Goal: Navigation & Orientation: Find specific page/section

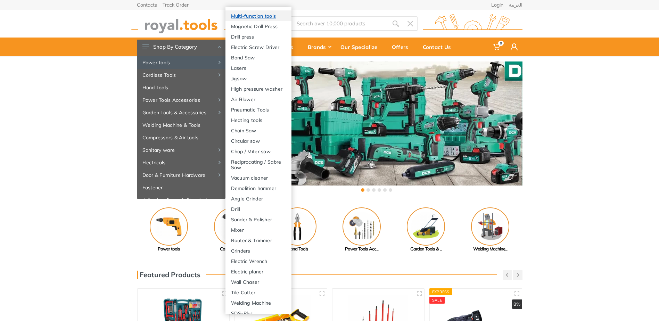
click at [255, 18] on link "Multi-function tools" at bounding box center [259, 15] width 66 height 10
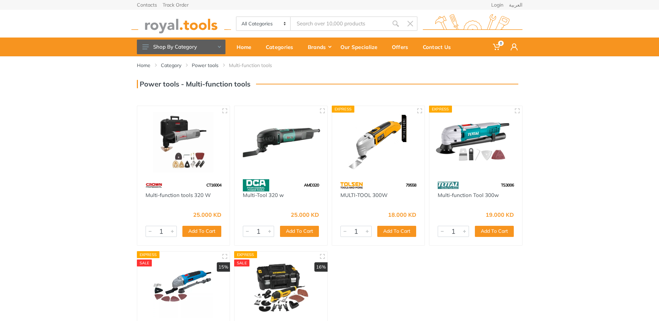
click at [270, 22] on select "All Categories Power tools Cordless Tools Hand Tools Power Tools Accessories Ga…" at bounding box center [264, 23] width 55 height 13
click at [341, 50] on div "Our Specialize" at bounding box center [361, 47] width 51 height 15
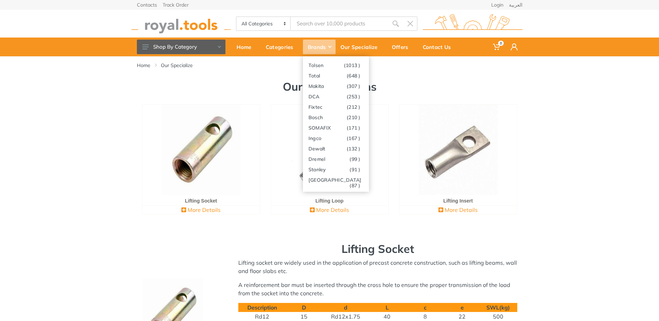
click at [324, 48] on div "Brands" at bounding box center [319, 47] width 33 height 15
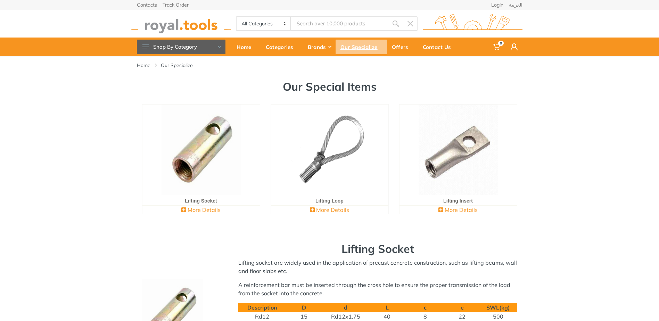
click at [344, 46] on div "Our Specialize" at bounding box center [361, 47] width 51 height 15
click at [288, 48] on div "Categories" at bounding box center [282, 47] width 42 height 15
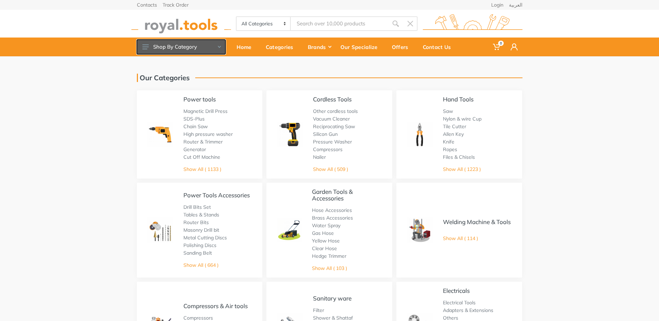
click at [213, 47] on button "Shop By Category" at bounding box center [181, 47] width 89 height 15
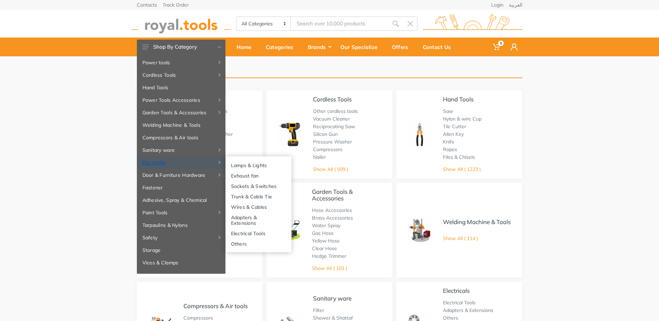
click at [203, 161] on link "Electricals" at bounding box center [181, 162] width 89 height 13
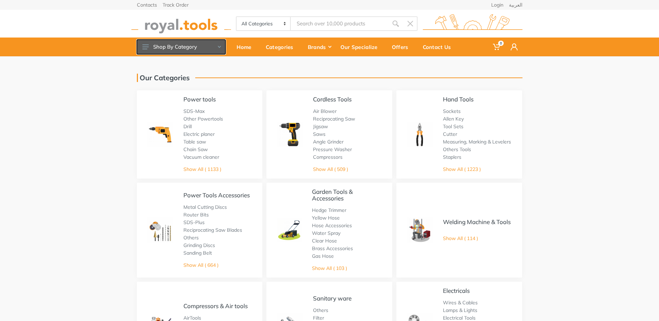
click at [149, 49] on button "Shop By Category" at bounding box center [181, 47] width 89 height 15
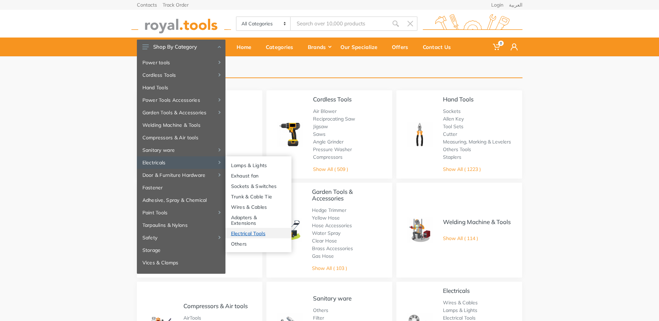
click at [247, 235] on link "Electrical Tools" at bounding box center [259, 233] width 66 height 10
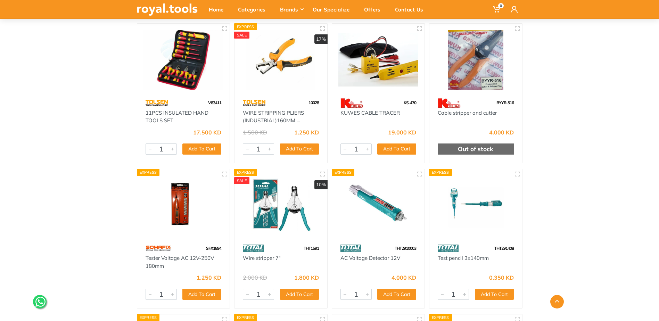
scroll to position [521, 0]
